Goal: Task Accomplishment & Management: Use online tool/utility

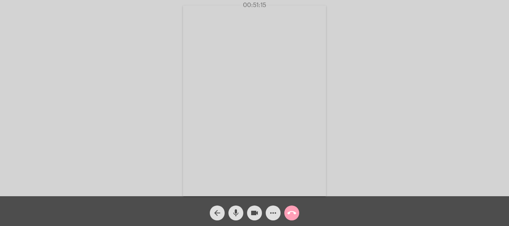
click at [287, 217] on mat-icon "call_end" at bounding box center [291, 213] width 9 height 9
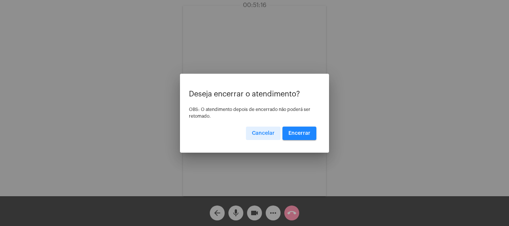
click at [305, 134] on span "Encerrar" at bounding box center [299, 133] width 22 height 5
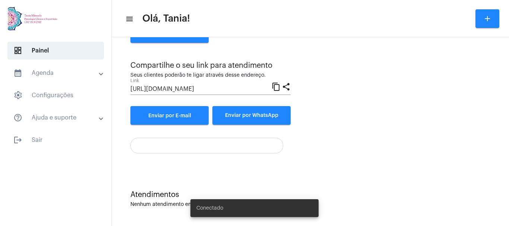
scroll to position [148, 0]
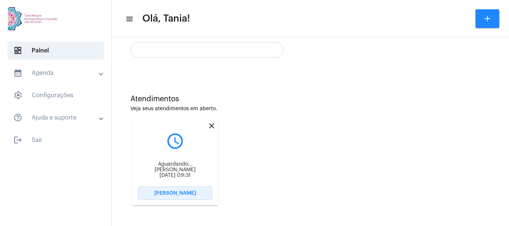
click at [171, 194] on span "[PERSON_NAME]" at bounding box center [175, 193] width 42 height 5
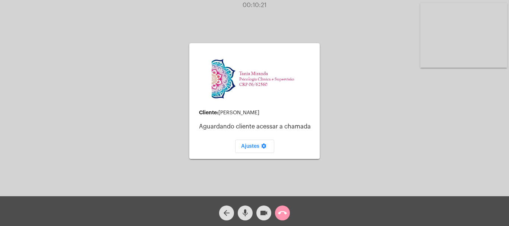
click at [282, 213] on mat-icon "call_end" at bounding box center [282, 213] width 9 height 9
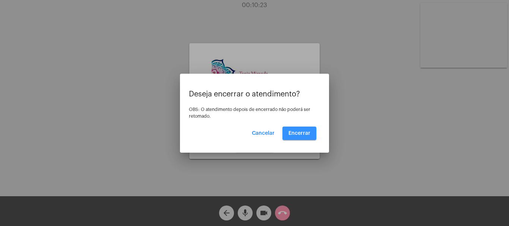
click at [303, 130] on button "Encerrar" at bounding box center [299, 133] width 34 height 13
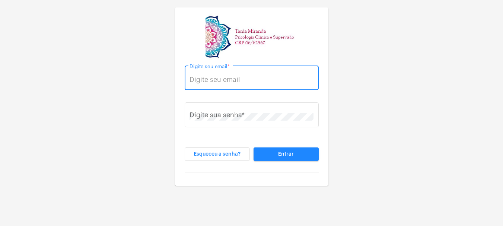
click at [211, 79] on input "Digite seu email *" at bounding box center [252, 79] width 124 height 7
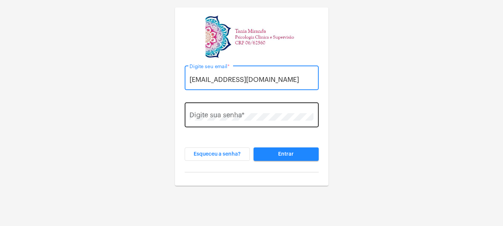
type input "[EMAIL_ADDRESS][DOMAIN_NAME]"
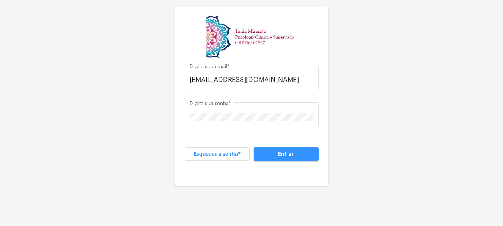
click at [284, 156] on span "Entrar" at bounding box center [286, 154] width 16 height 5
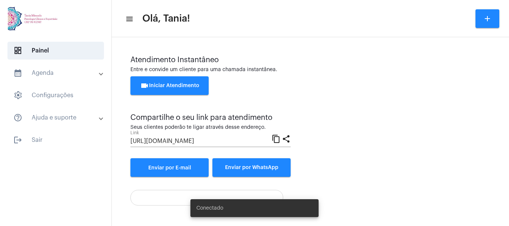
scroll to position [52, 0]
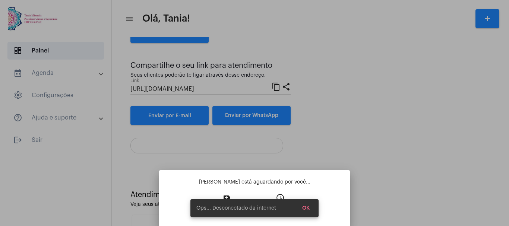
click at [225, 203] on snack-bar-container "Ops... Desconectado da internet OK" at bounding box center [254, 208] width 128 height 18
click at [367, 137] on div at bounding box center [254, 113] width 509 height 226
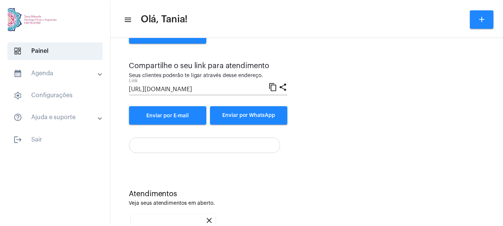
scroll to position [148, 0]
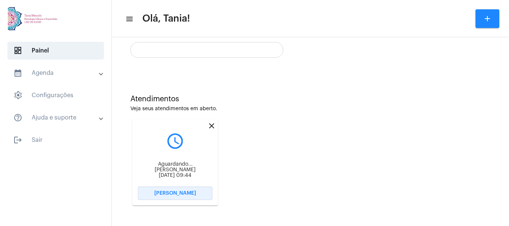
click at [174, 191] on span "[PERSON_NAME]" at bounding box center [175, 193] width 42 height 5
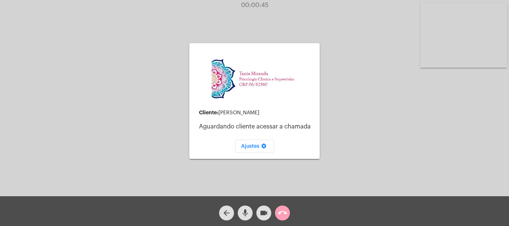
click at [282, 216] on mat-icon "call_end" at bounding box center [282, 213] width 9 height 9
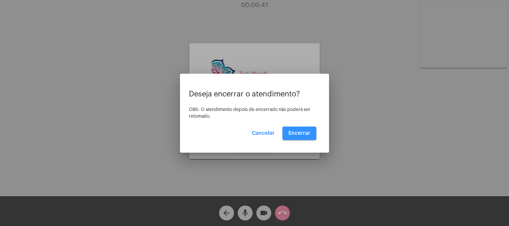
click at [298, 132] on span "Encerrar" at bounding box center [299, 133] width 22 height 5
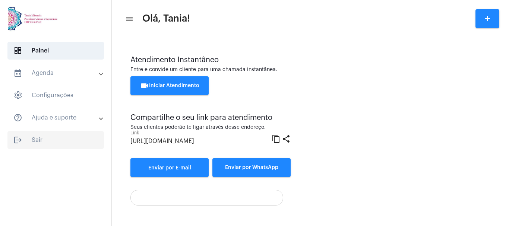
click at [39, 140] on span "logout Sair" at bounding box center [55, 140] width 96 height 18
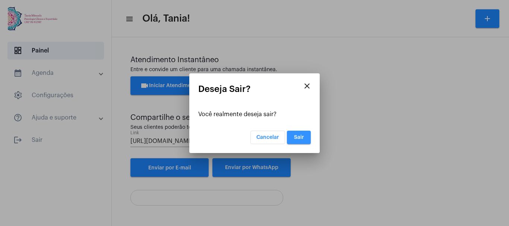
click at [303, 143] on button "Sair" at bounding box center [299, 137] width 24 height 13
